Goal: Navigation & Orientation: Go to known website

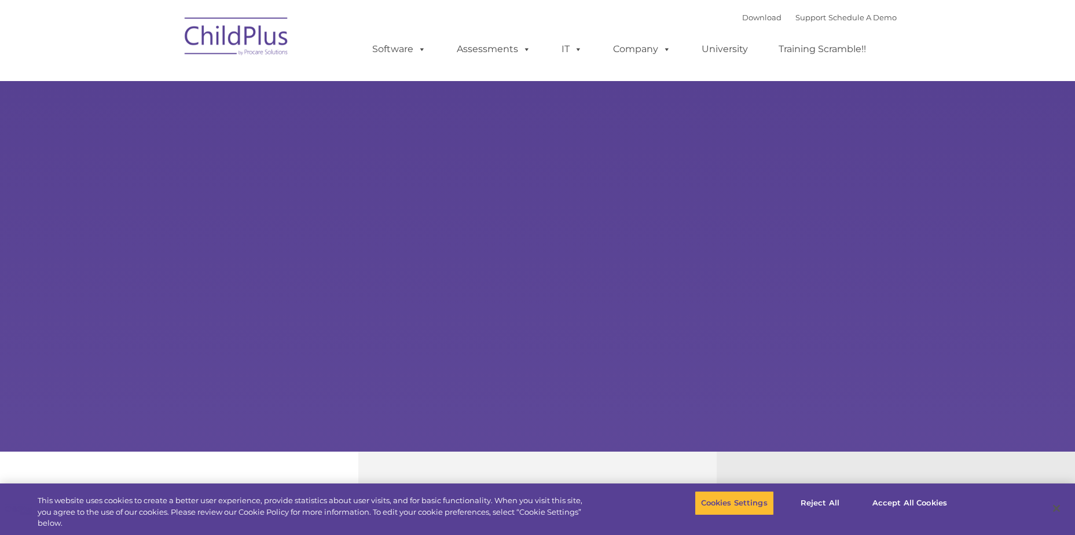
select select "MEDIUM"
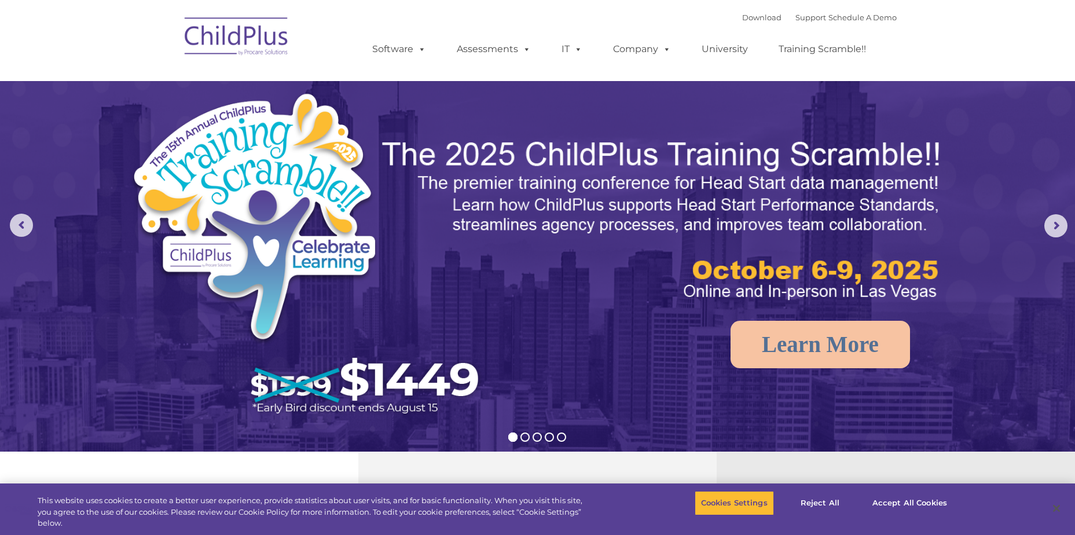
click at [286, 42] on img at bounding box center [237, 38] width 116 height 58
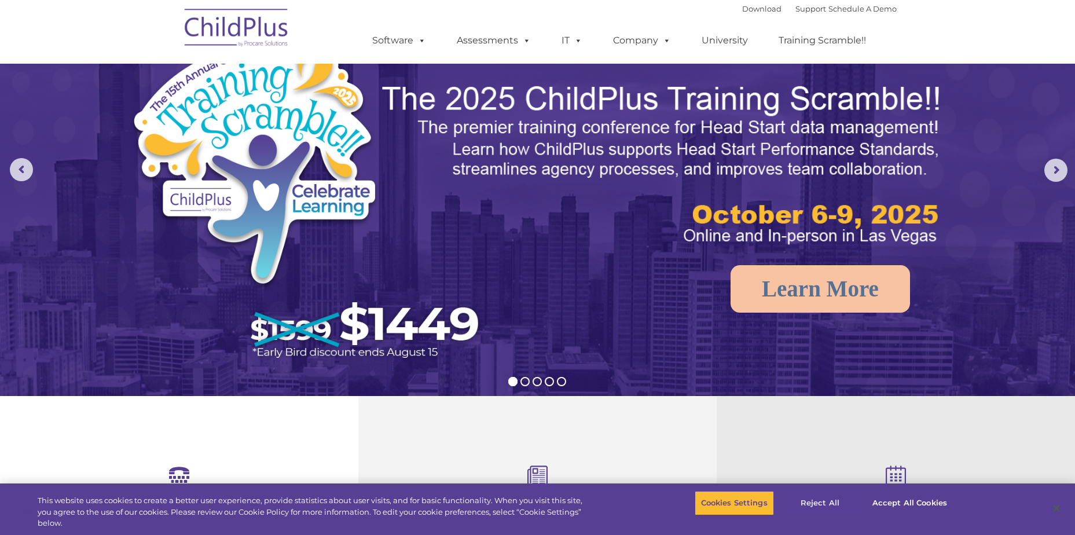
scroll to position [57, 0]
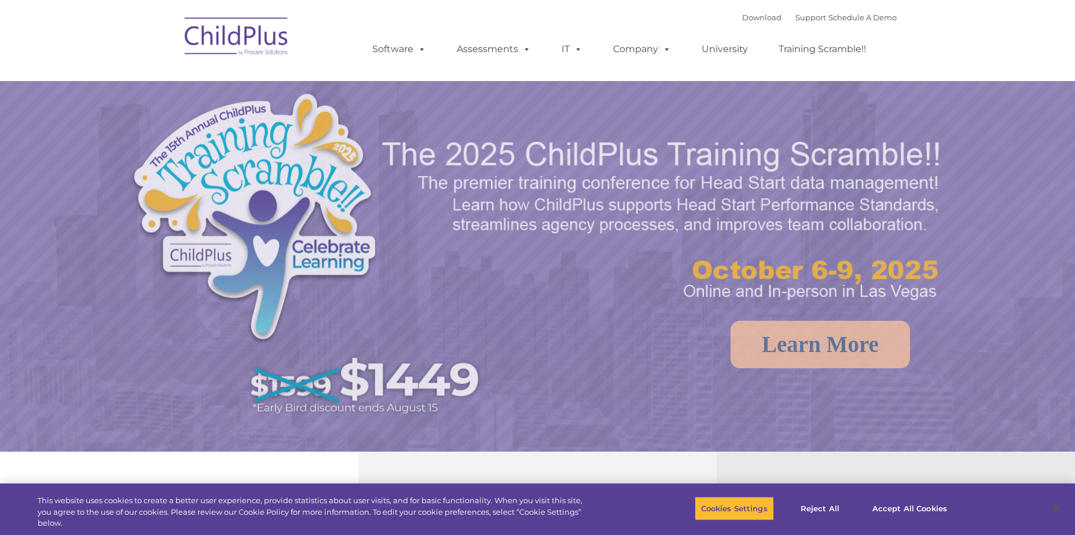
select select "MEDIUM"
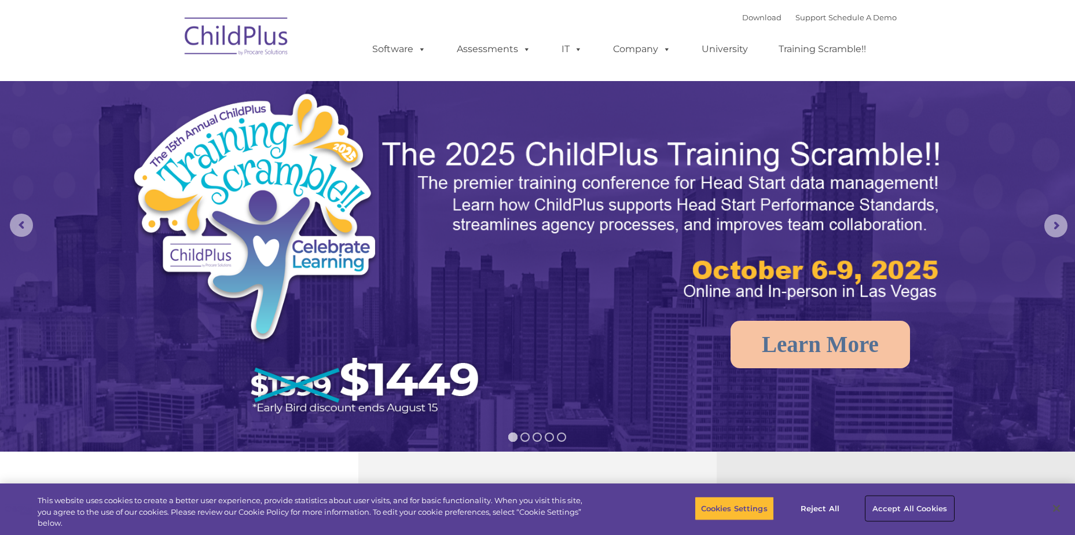
click at [921, 504] on button "Accept All Cookies" at bounding box center [909, 508] width 87 height 24
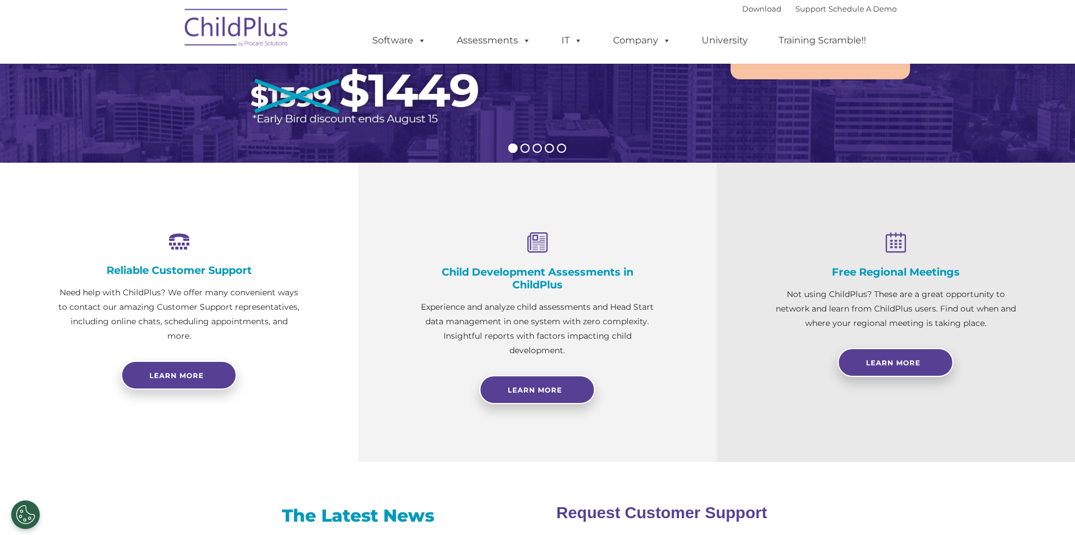
scroll to position [251, 0]
